Goal: Information Seeking & Learning: Learn about a topic

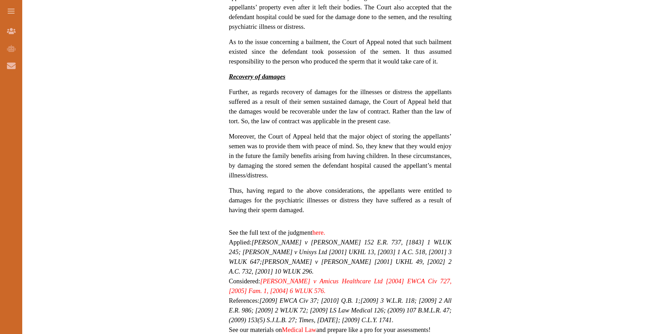
scroll to position [590, 0]
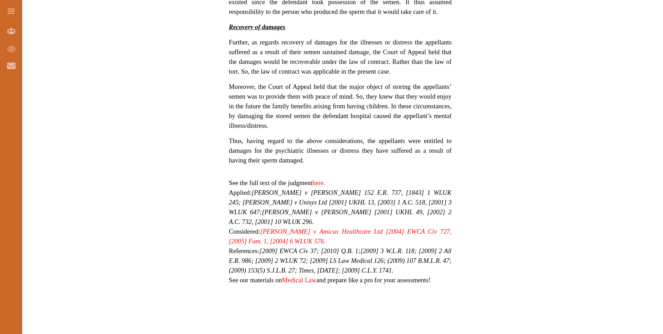
click at [316, 181] on link "here." at bounding box center [318, 182] width 13 height 7
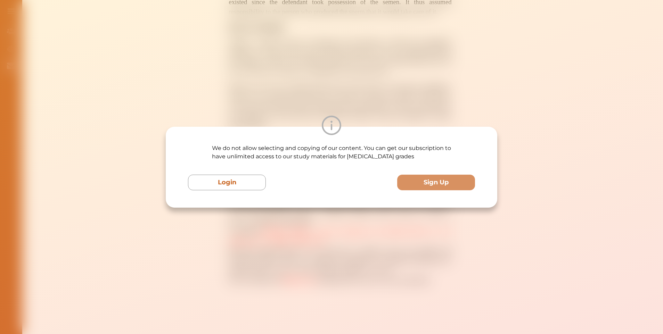
click at [409, 83] on div "We do not allow selecting and copying of our content. You can get our subscript…" at bounding box center [331, 167] width 663 height 334
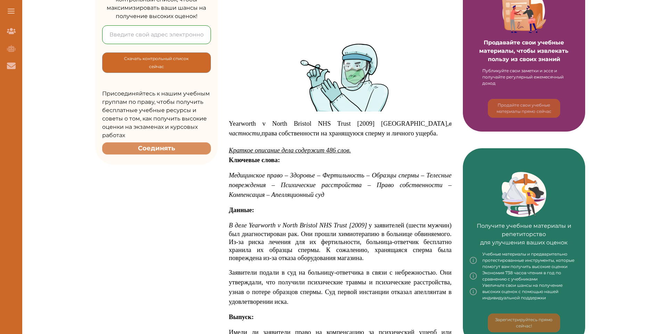
scroll to position [243, 0]
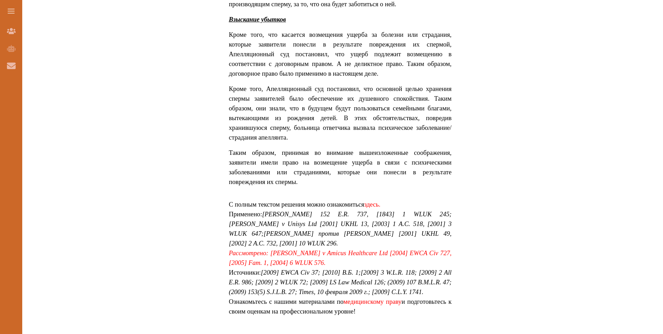
scroll to position [686, 0]
